Goal: Check status

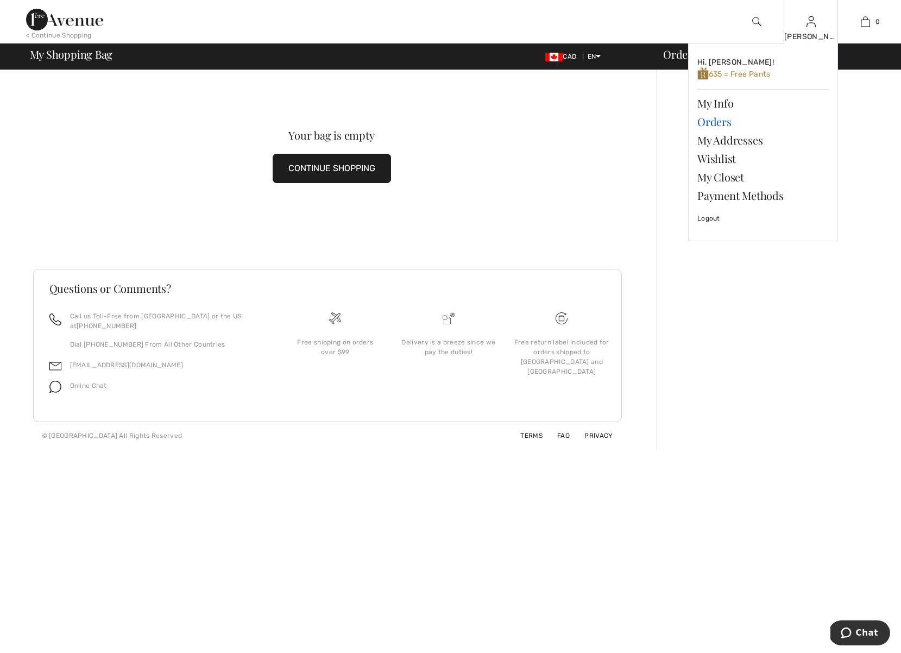
click at [710, 122] on link "Orders" at bounding box center [762, 121] width 131 height 18
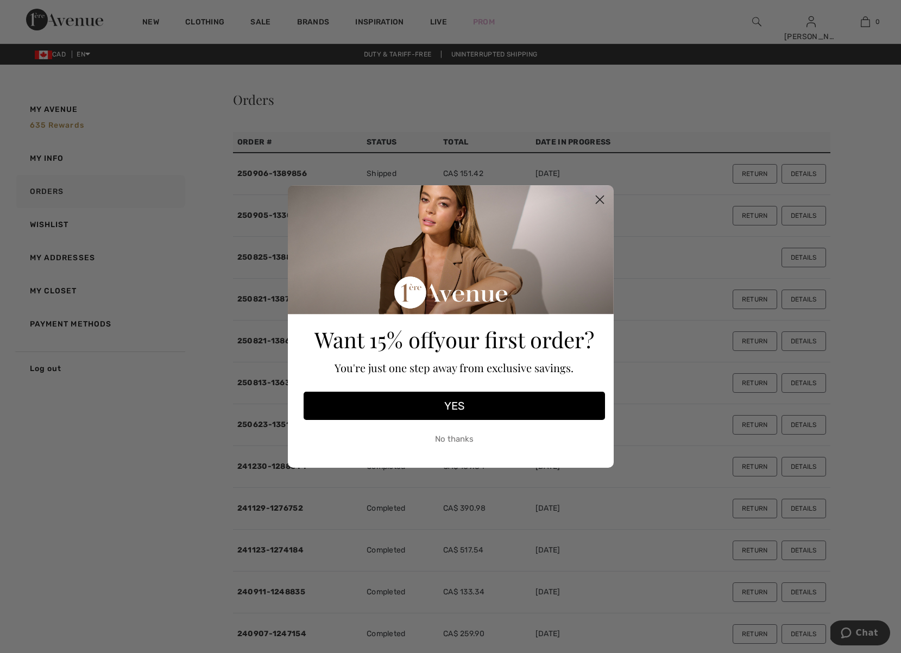
click at [598, 199] on circle "Close dialog" at bounding box center [599, 200] width 18 height 18
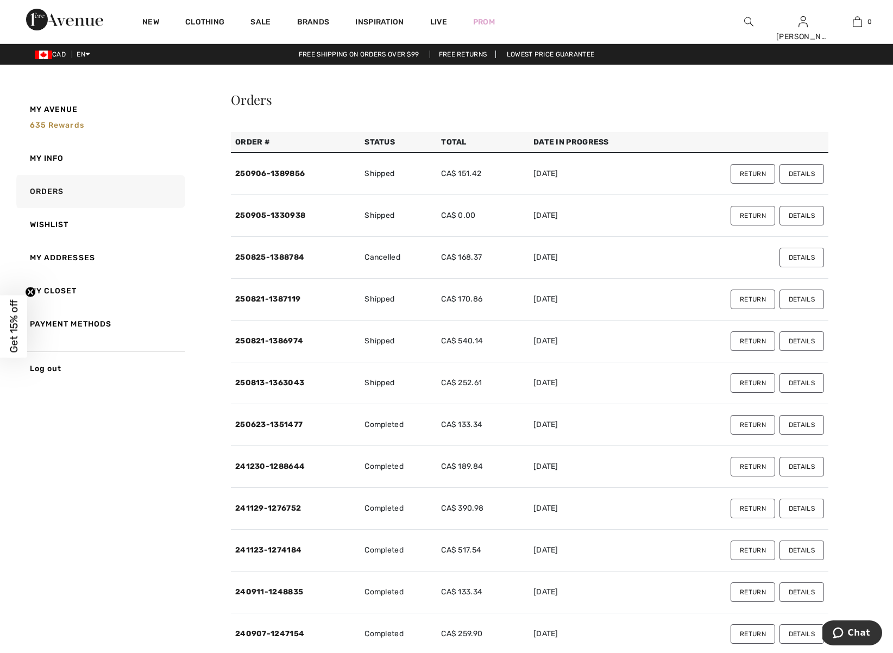
click at [801, 216] on button "Details" at bounding box center [801, 216] width 45 height 20
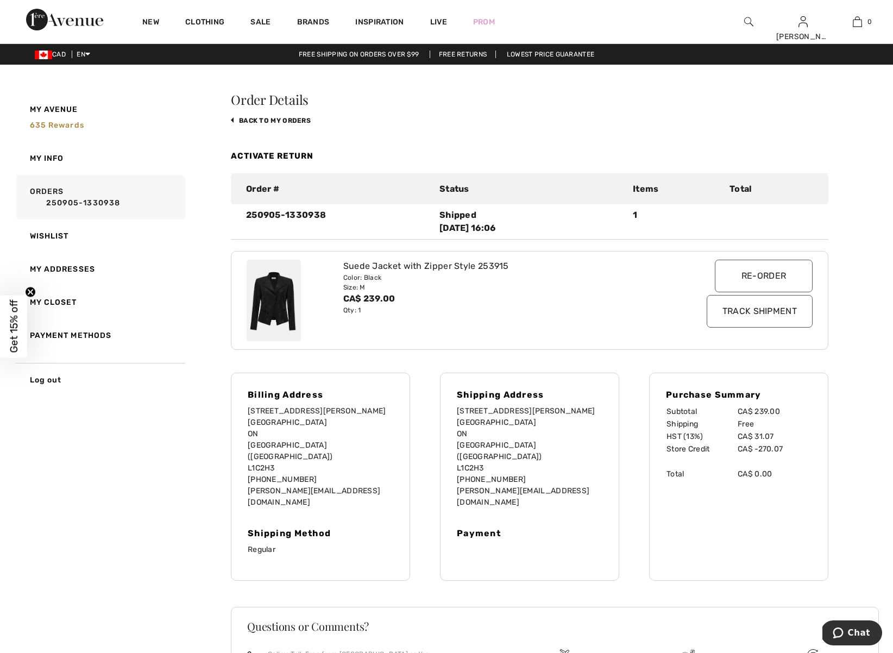
click at [755, 310] on input "Track Shipment" at bounding box center [759, 311] width 106 height 33
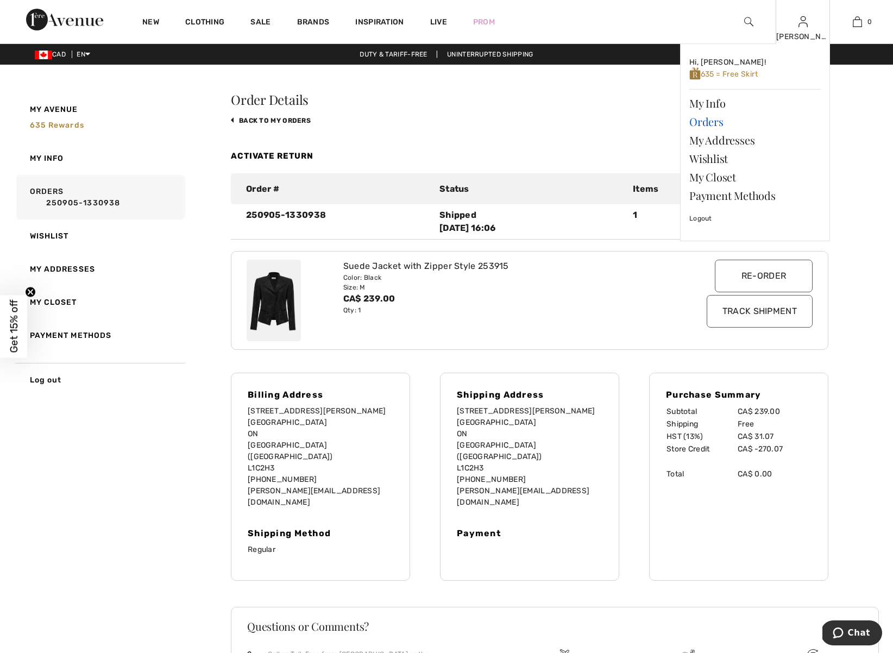
click at [702, 122] on link "Orders" at bounding box center [754, 121] width 131 height 18
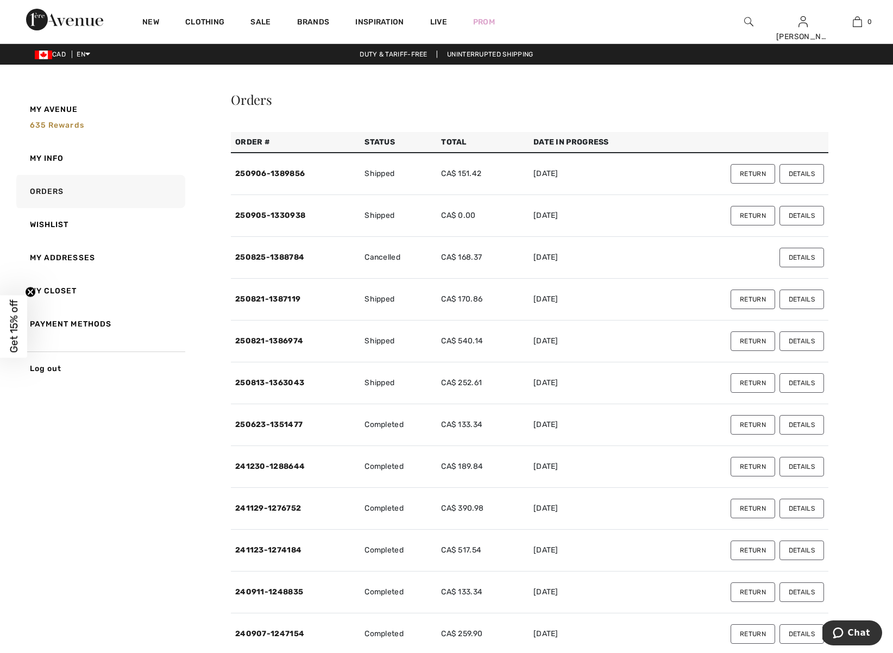
click at [800, 172] on button "Details" at bounding box center [801, 174] width 45 height 20
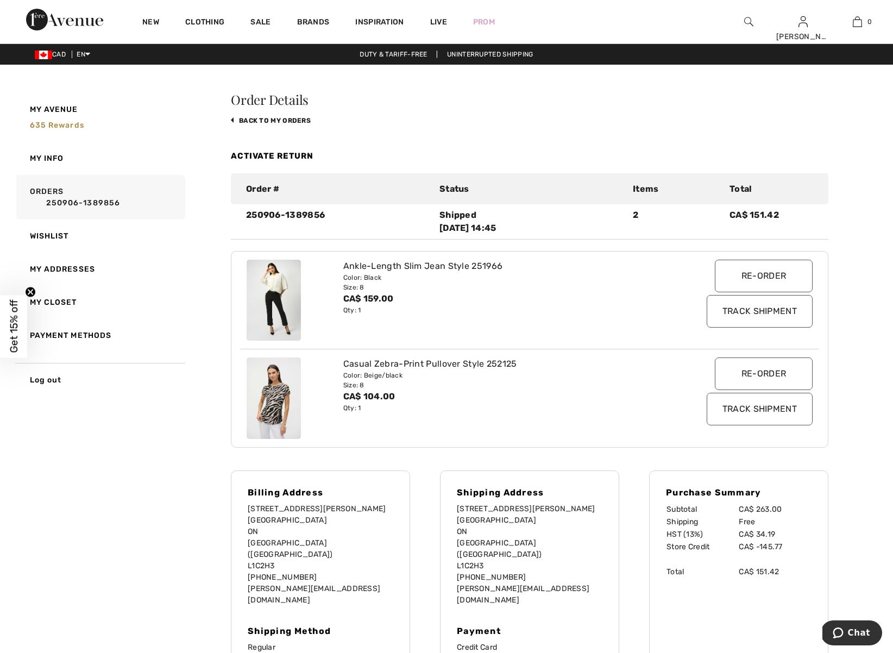
click at [774, 312] on input "Track Shipment" at bounding box center [759, 311] width 106 height 33
